Goal: Information Seeking & Learning: Check status

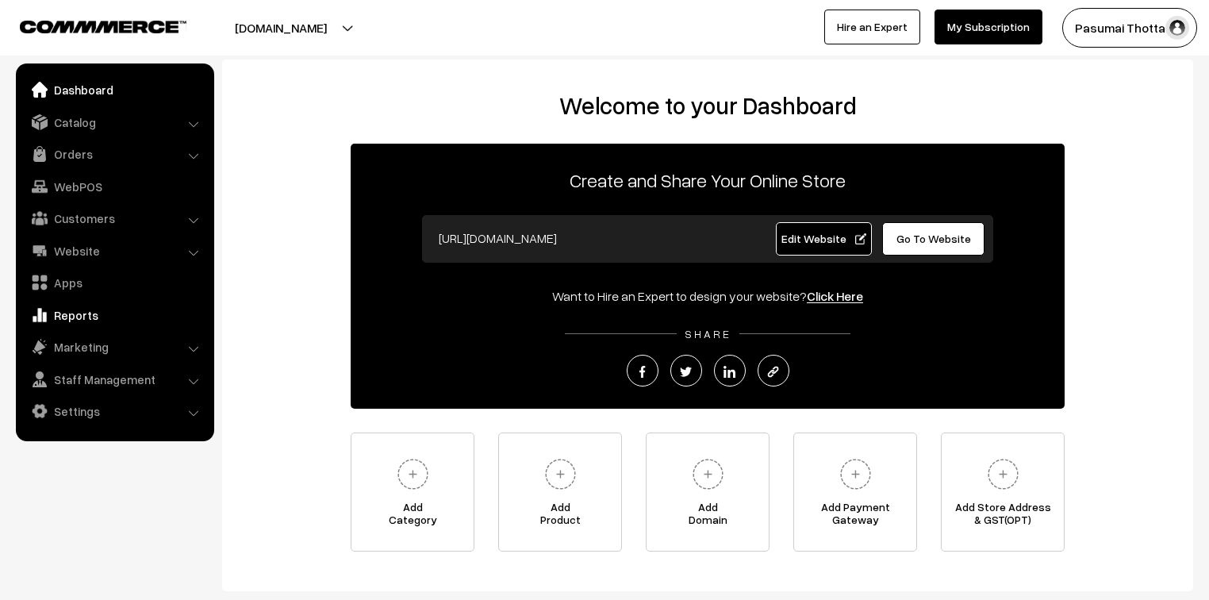
click at [60, 313] on link "Reports" at bounding box center [114, 315] width 189 height 29
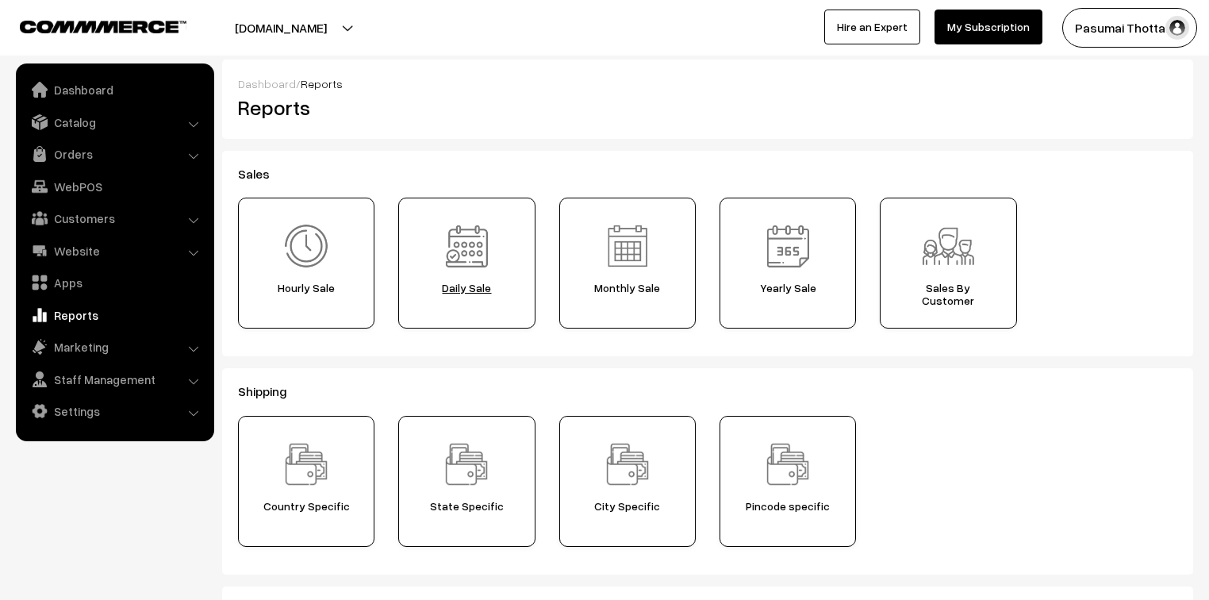
click at [464, 282] on span "Daily Sale" at bounding box center [466, 288] width 125 height 13
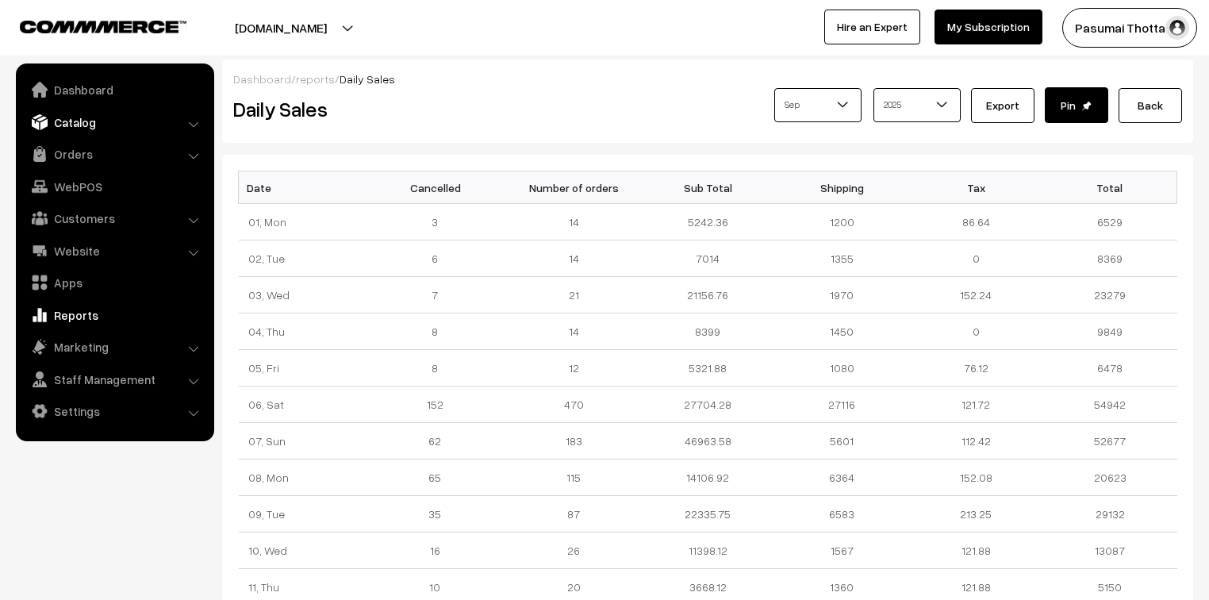
click at [81, 117] on link "Catalog" at bounding box center [114, 122] width 189 height 29
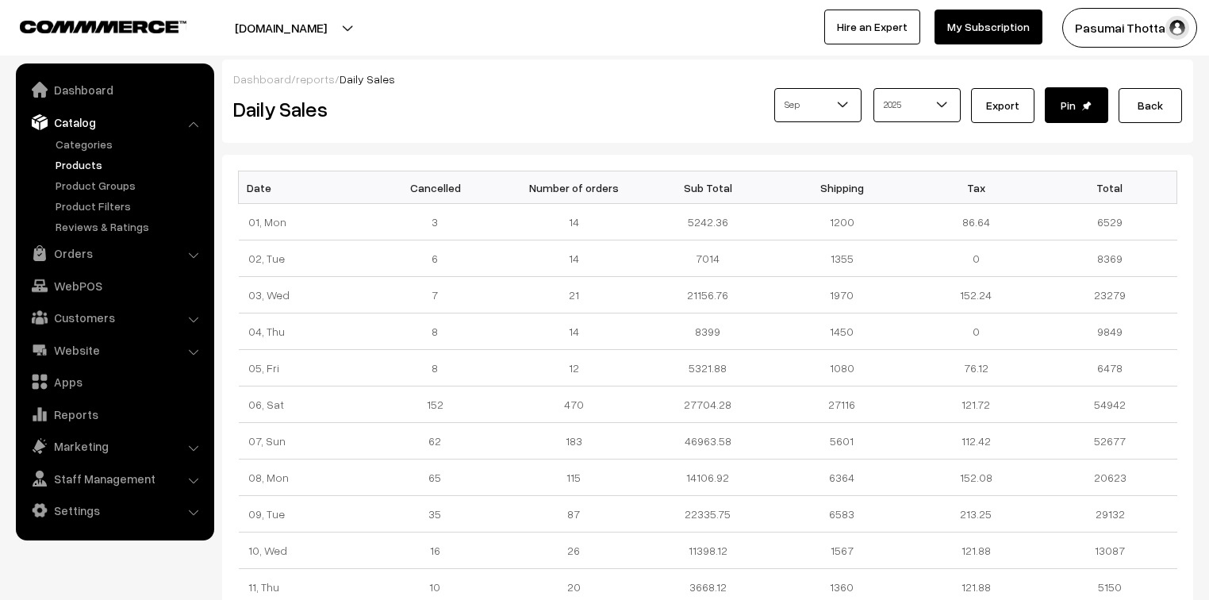
click at [82, 165] on link "Products" at bounding box center [130, 164] width 157 height 17
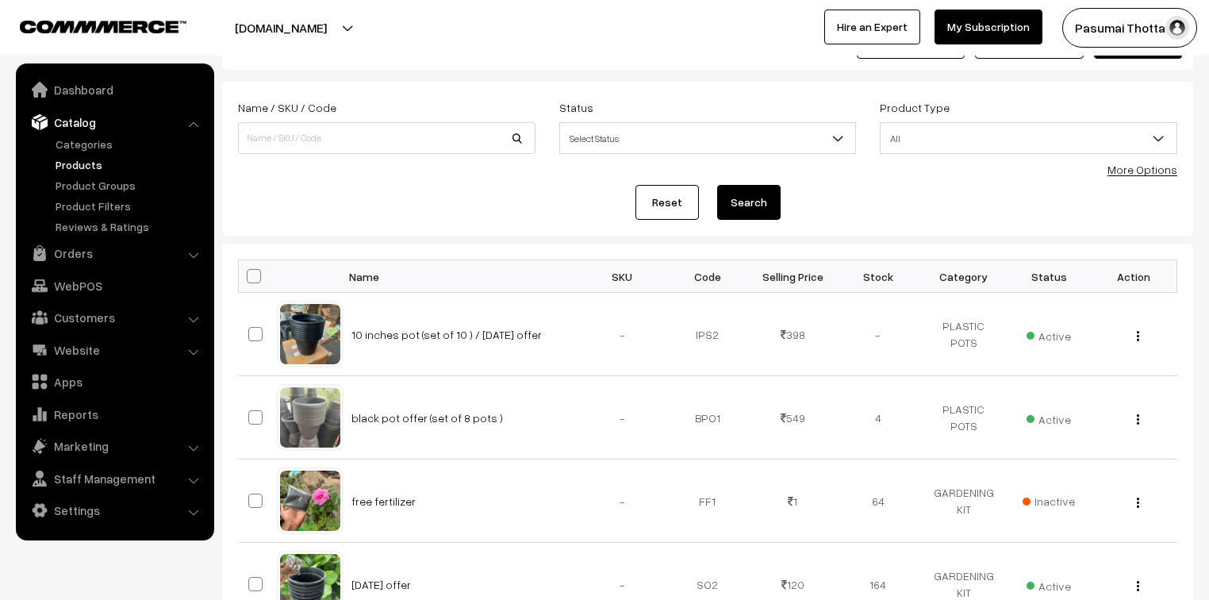
scroll to position [127, 0]
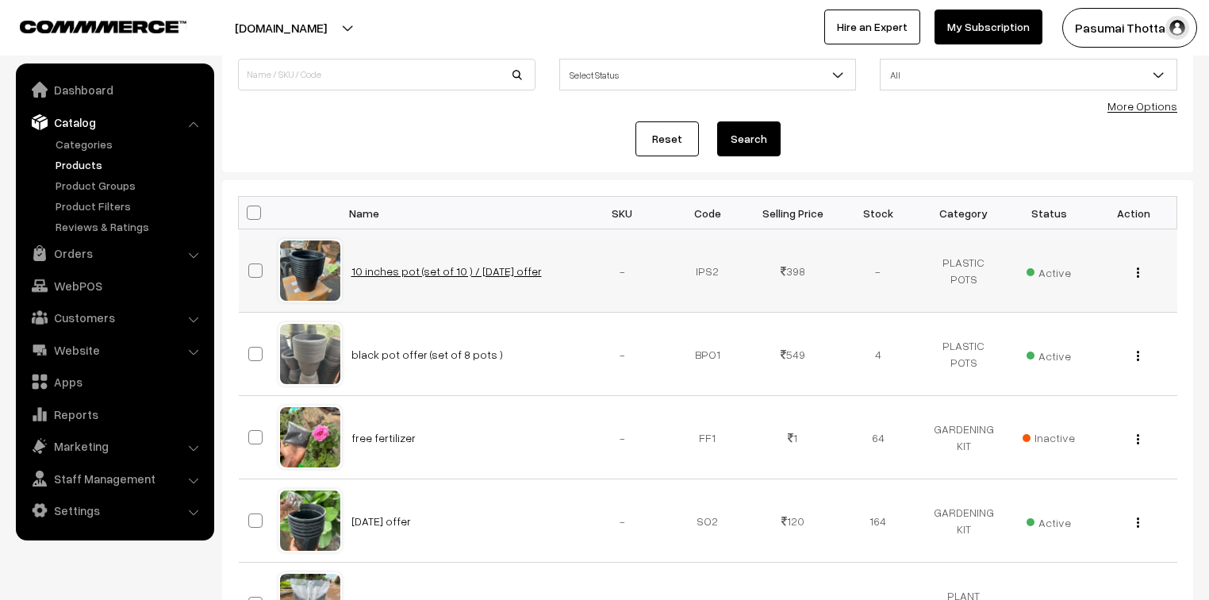
click at [365, 270] on link "10 inches pot (set of 10 ) / sunday offer" at bounding box center [446, 270] width 190 height 13
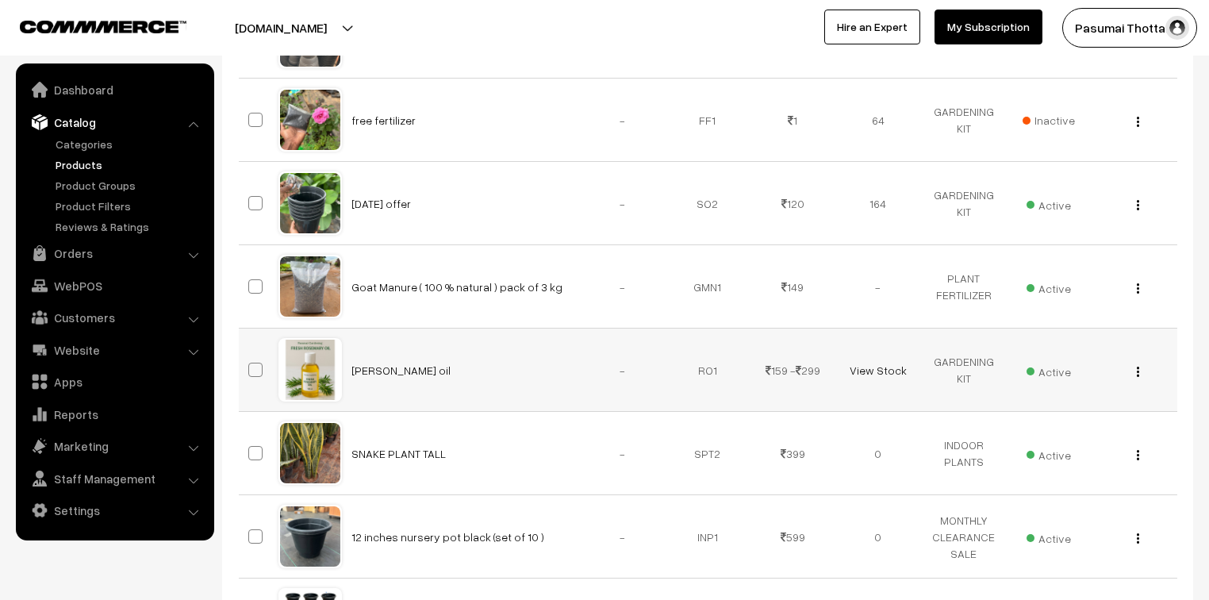
scroll to position [508, 0]
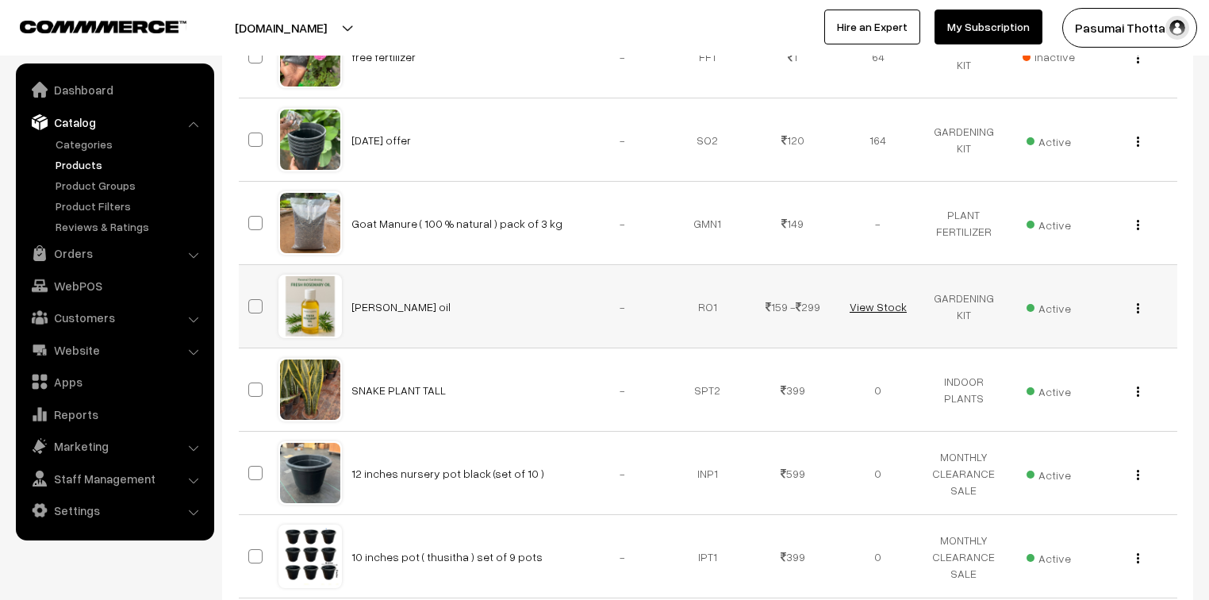
click at [872, 303] on link "View Stock" at bounding box center [878, 306] width 57 height 13
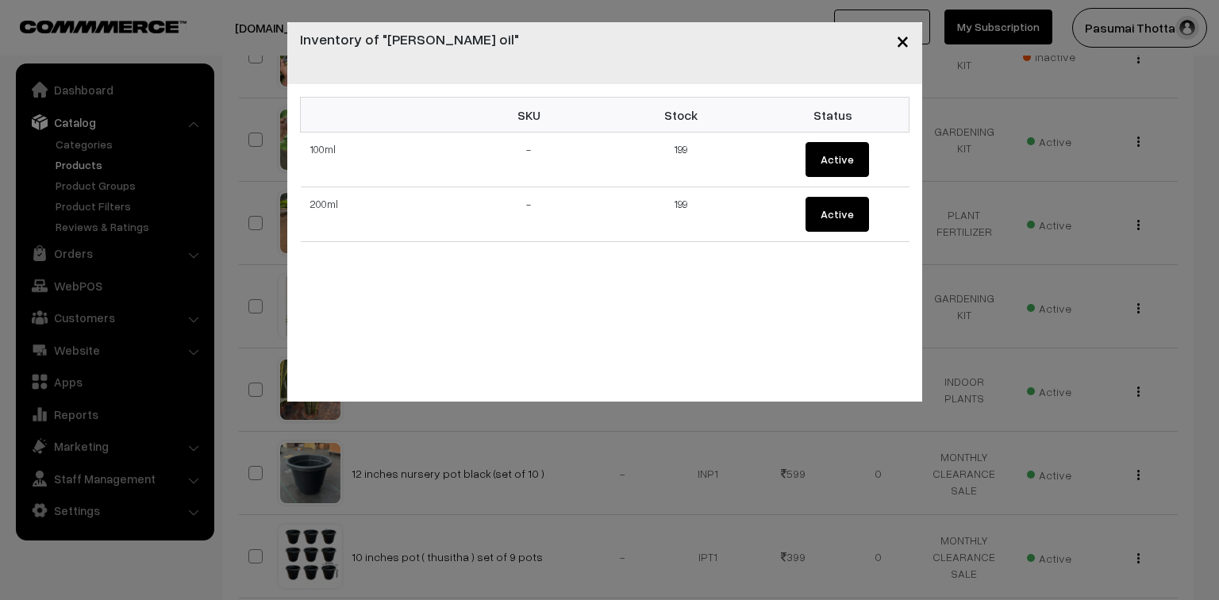
click at [901, 48] on span "×" at bounding box center [902, 39] width 13 height 29
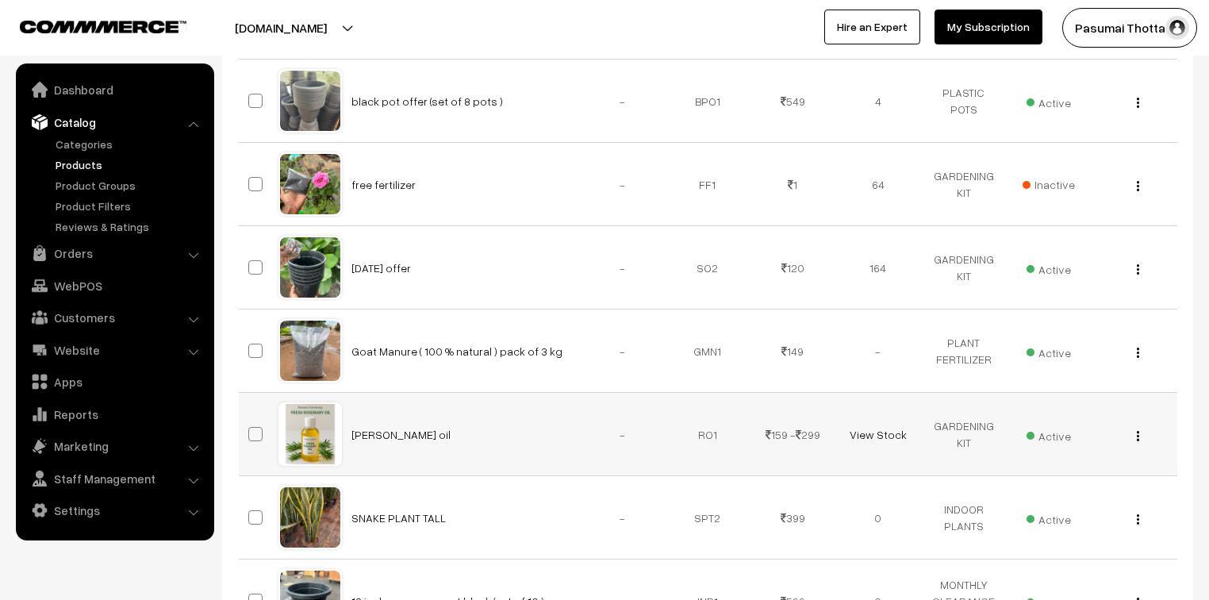
scroll to position [381, 0]
click at [873, 428] on link "View Stock" at bounding box center [878, 433] width 57 height 13
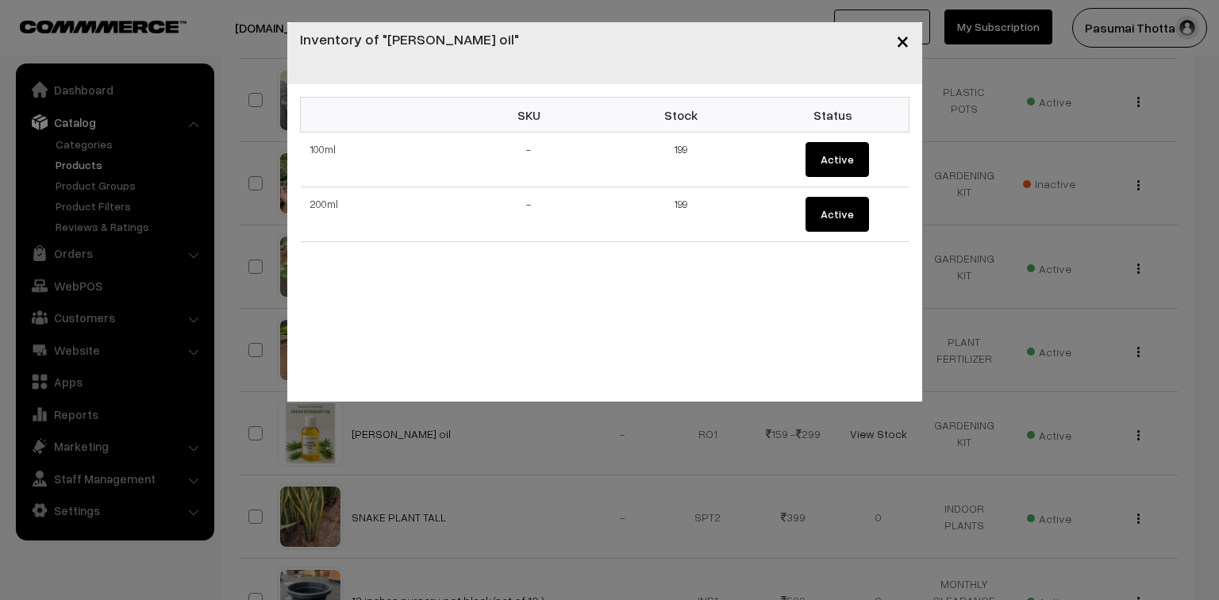
click at [907, 43] on span "×" at bounding box center [902, 39] width 13 height 29
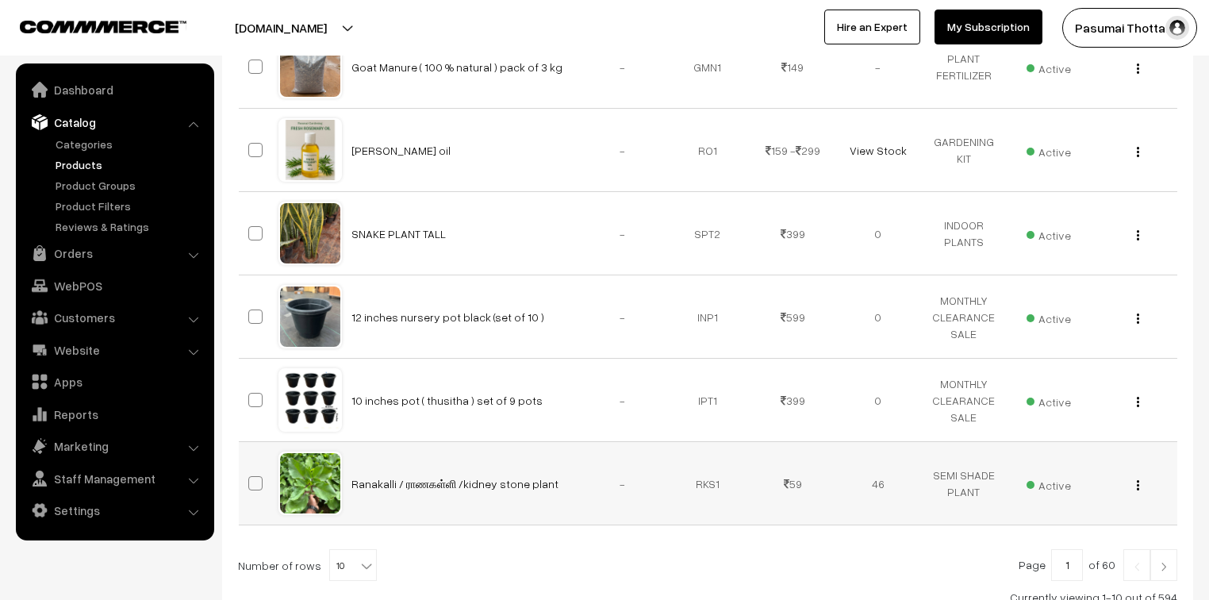
scroll to position [786, 0]
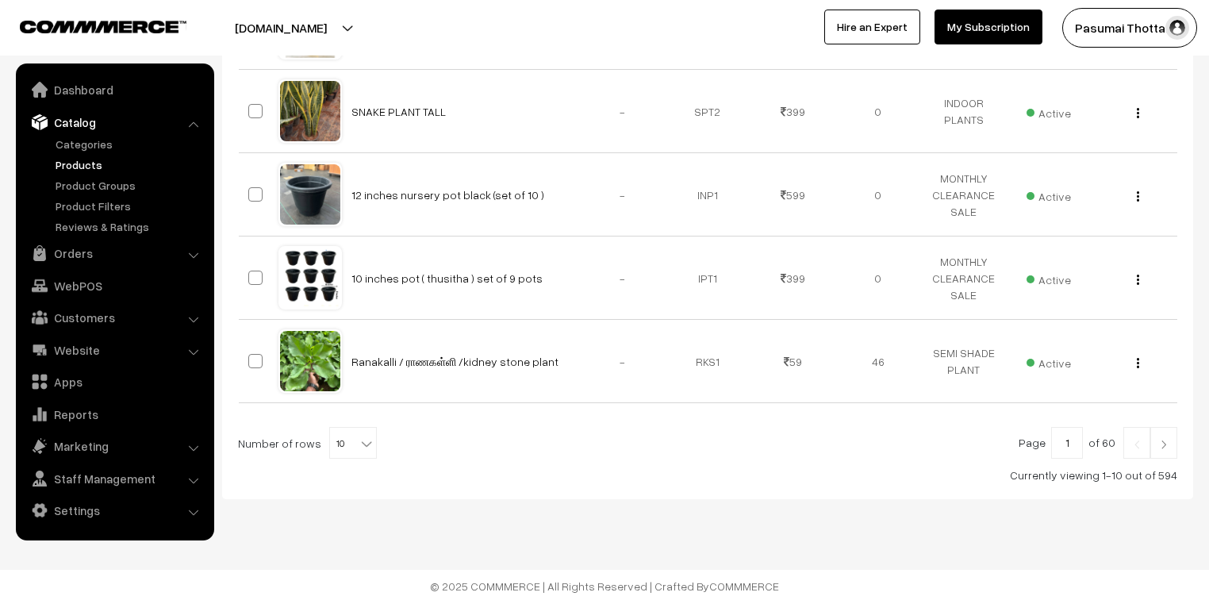
click at [346, 437] on span "10" at bounding box center [353, 444] width 46 height 32
select select "100"
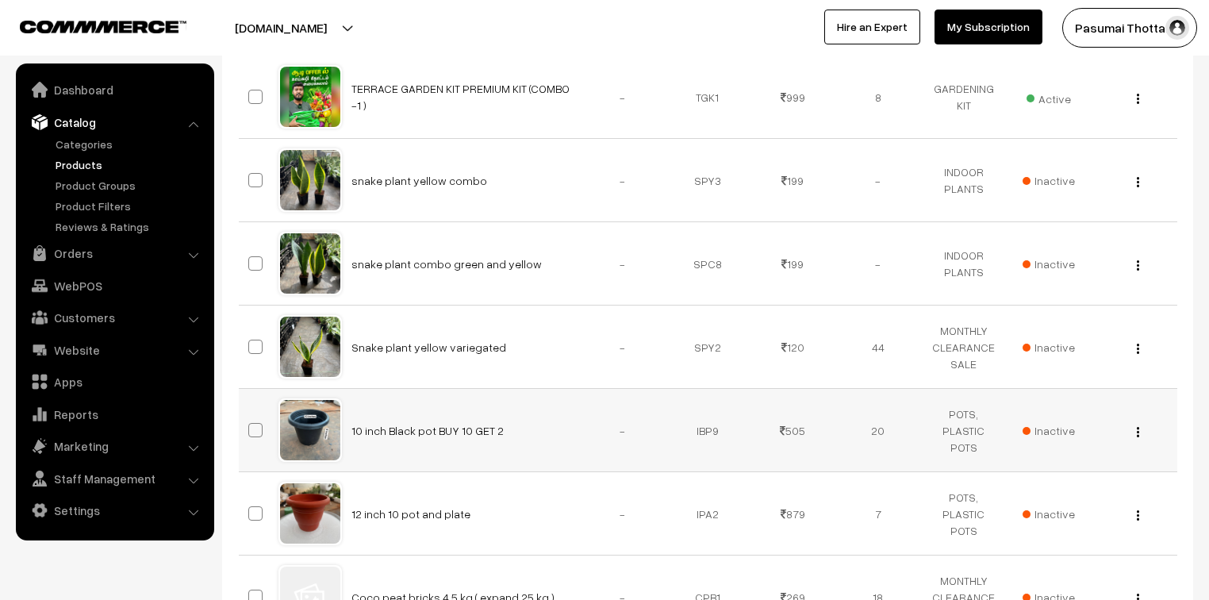
scroll to position [1142, 0]
